Goal: Find specific page/section: Find specific page/section

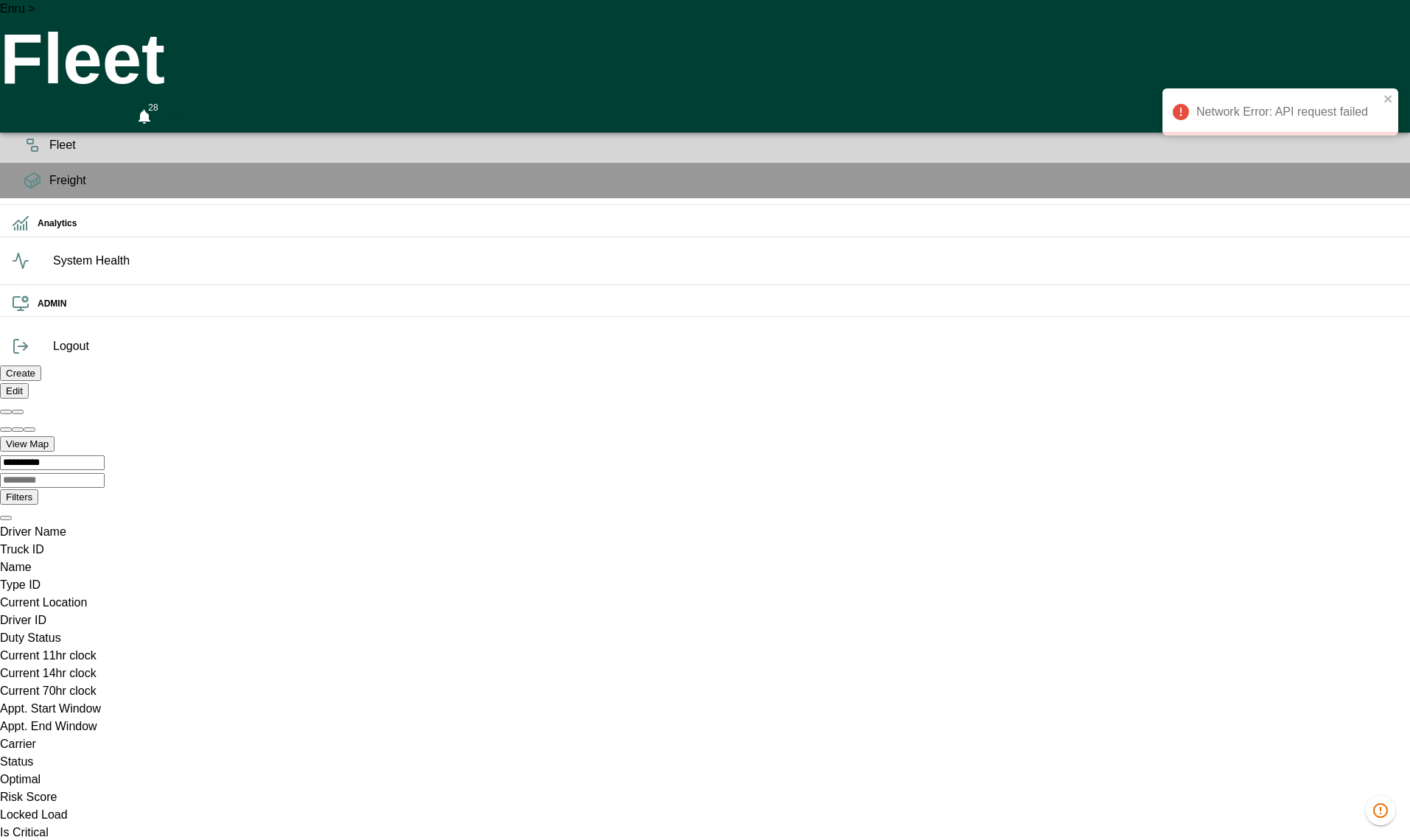
scroll to position [0, 1047225]
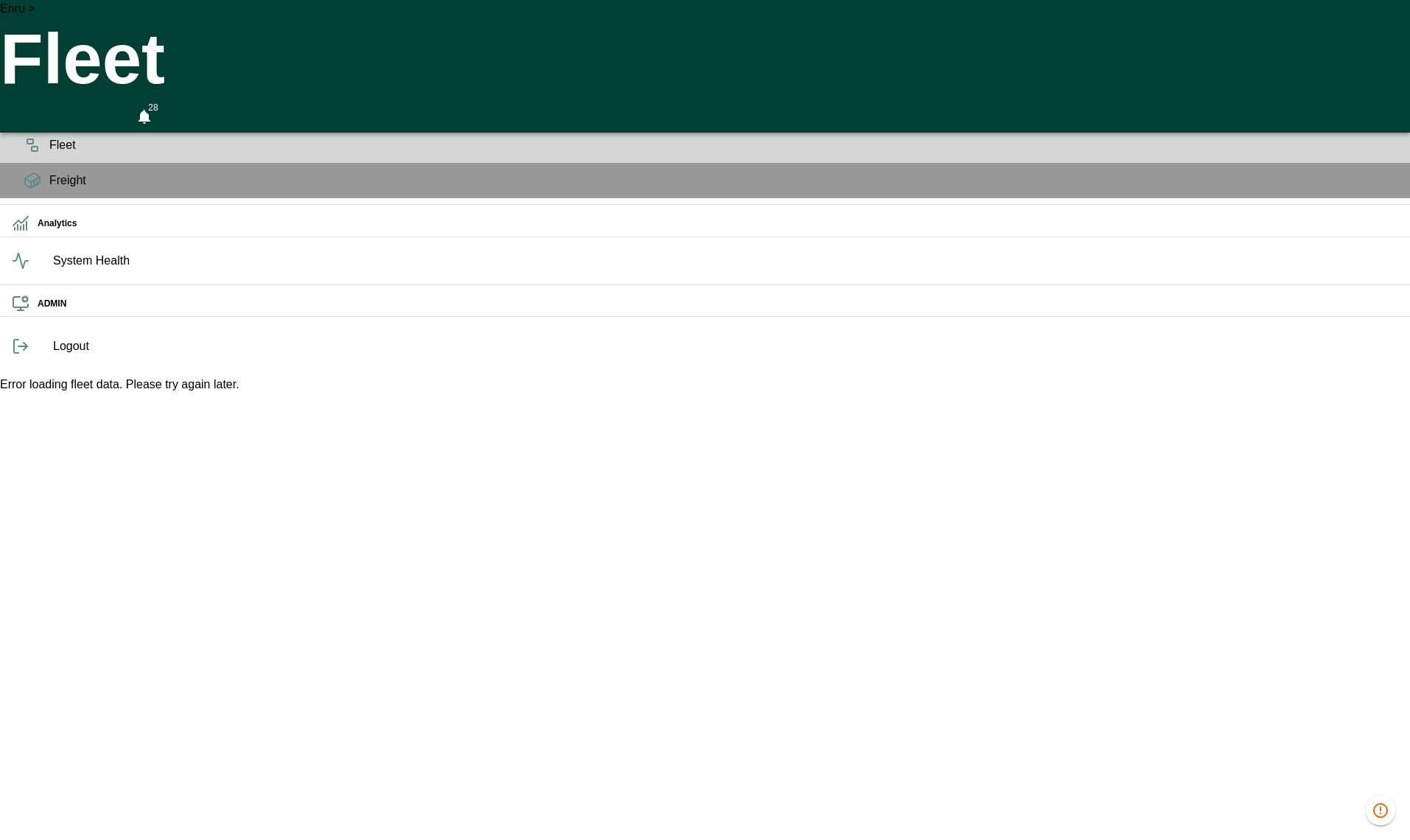
click at [612, 394] on div "Error loading fleet data. Please try again later." at bounding box center [705, 383] width 1410 height 17
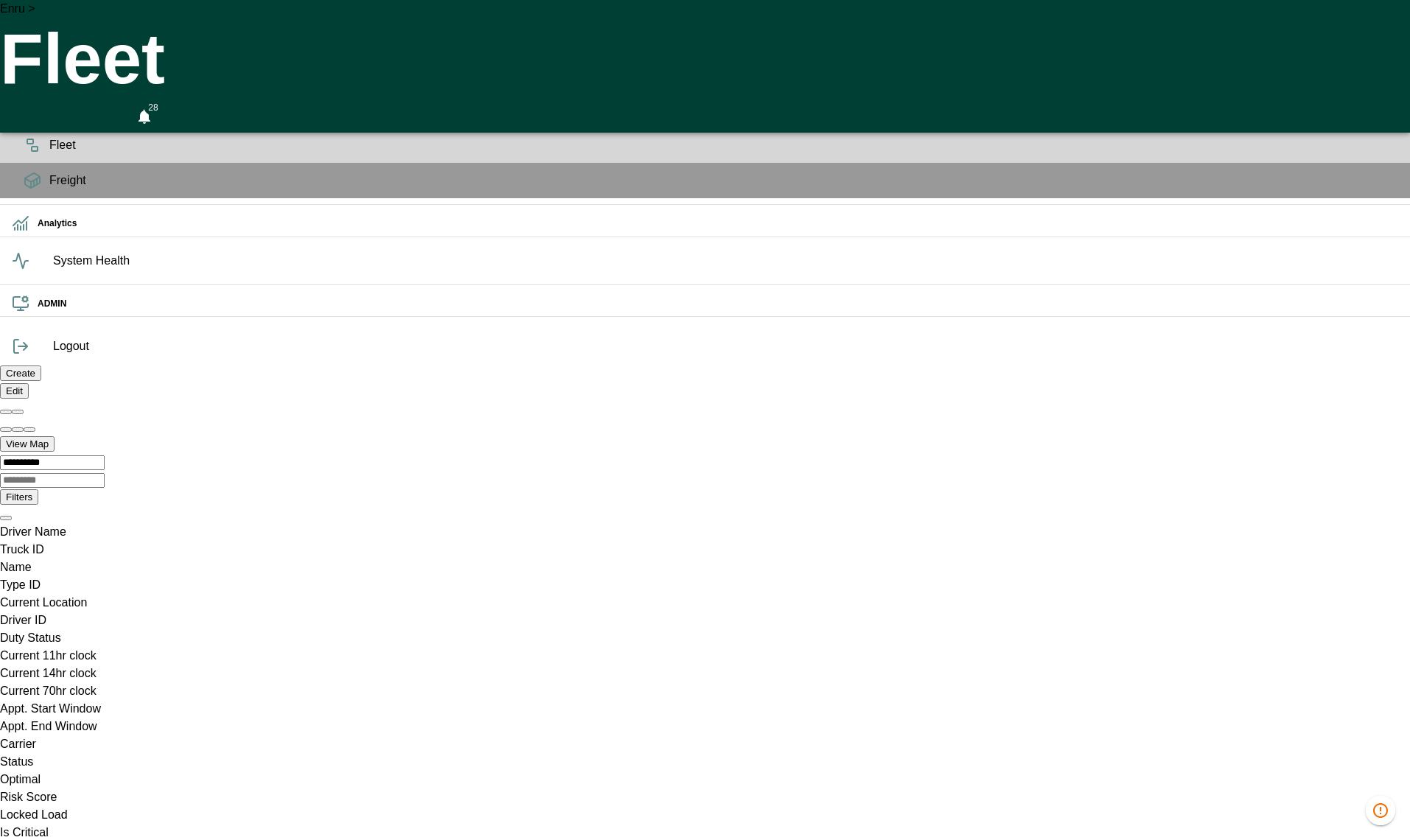
scroll to position [0, 158]
